Goal: Task Accomplishment & Management: Use online tool/utility

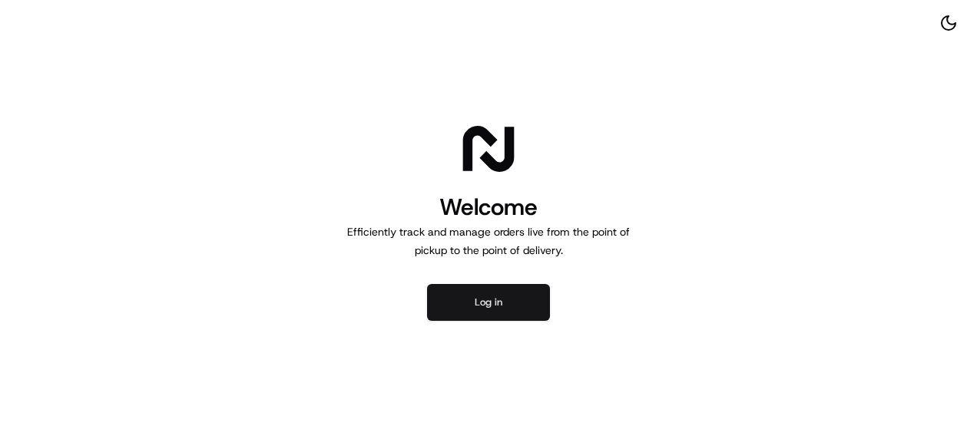
click at [512, 300] on button "Log in" at bounding box center [488, 302] width 123 height 37
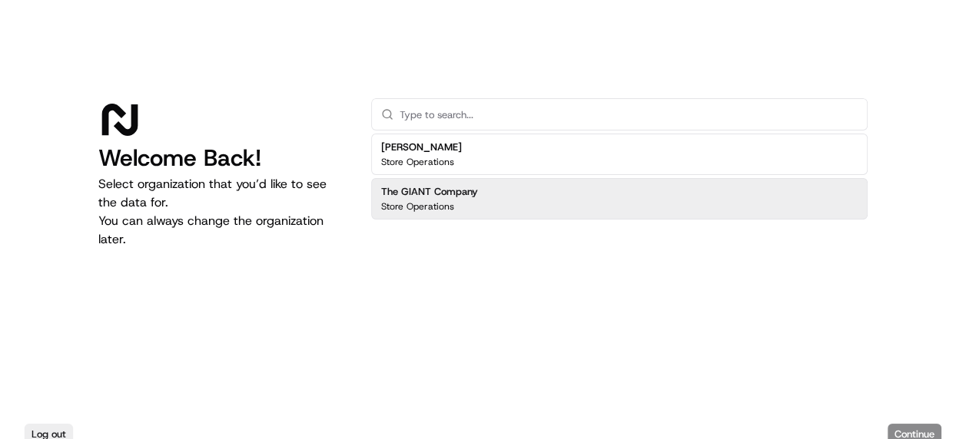
click at [535, 191] on div "The GIANT Company Store Operations" at bounding box center [619, 198] width 496 height 41
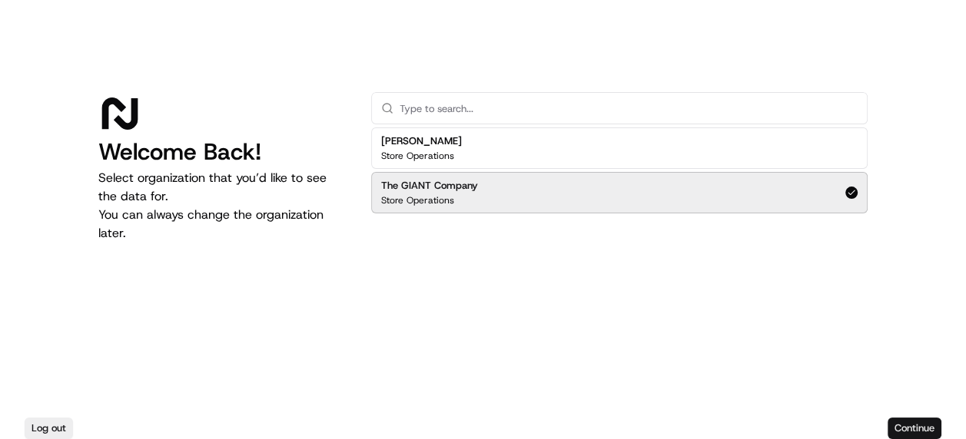
click at [927, 433] on button "Continue" at bounding box center [914, 429] width 54 height 22
